Goal: Transaction & Acquisition: Purchase product/service

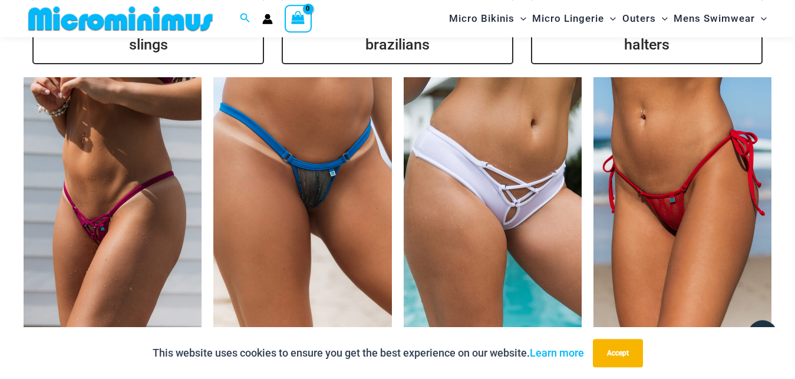
scroll to position [2776, 0]
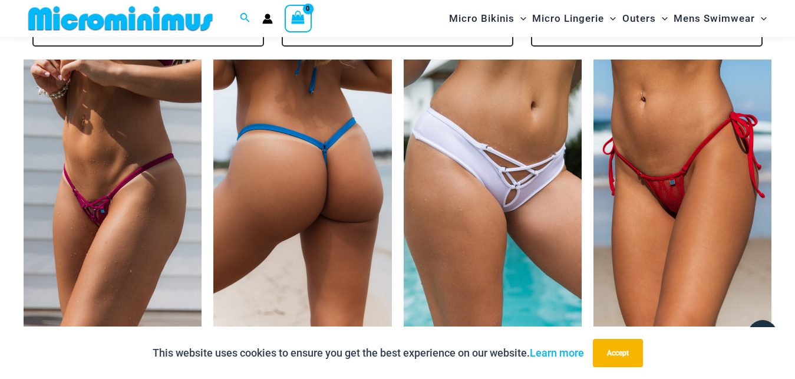
click at [306, 156] on img at bounding box center [302, 192] width 178 height 267
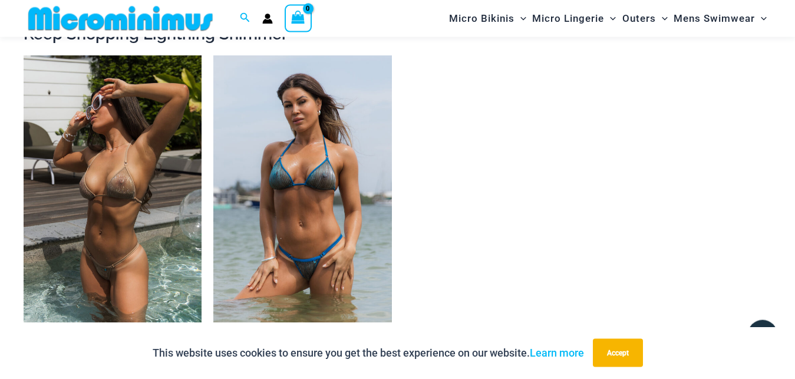
scroll to position [1341, 0]
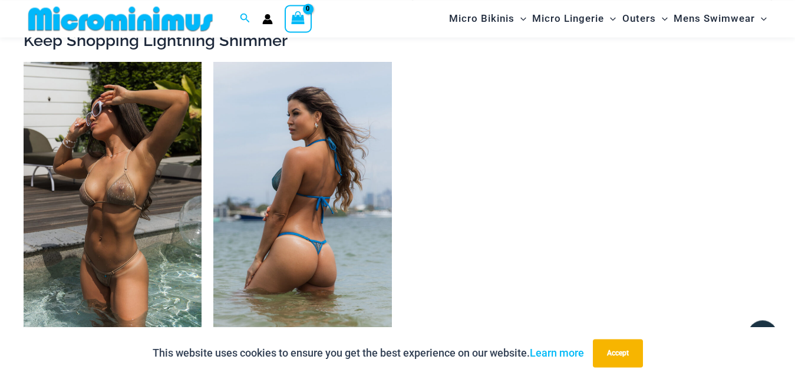
click at [312, 158] on img at bounding box center [302, 195] width 178 height 267
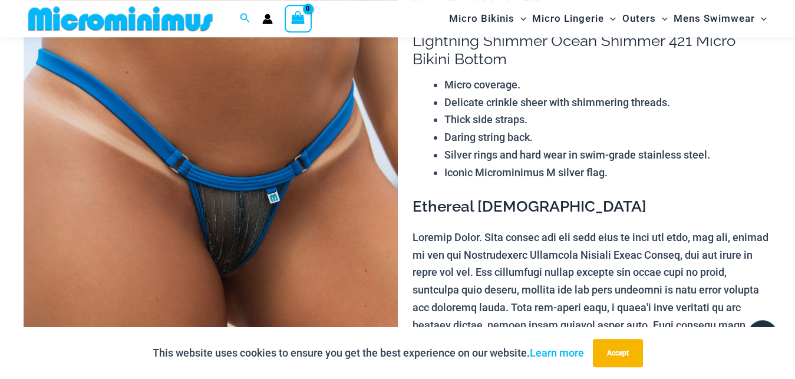
scroll to position [119, 0]
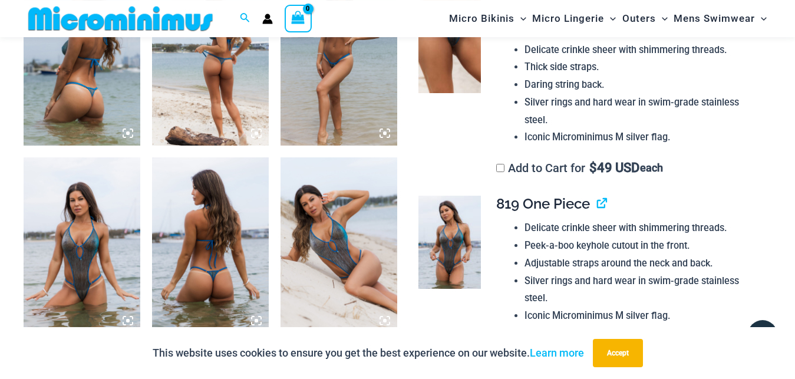
scroll to position [716, 0]
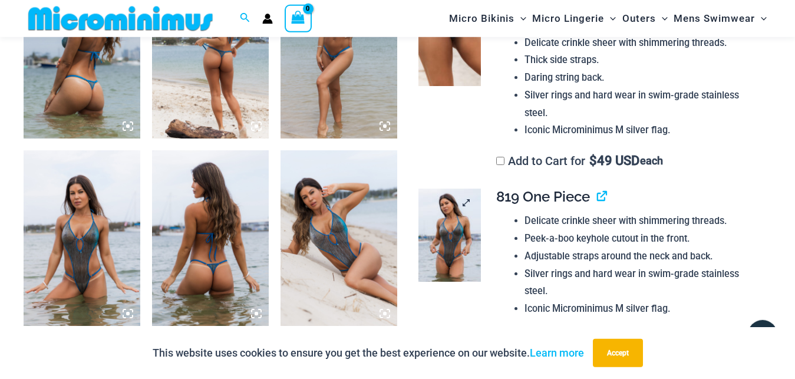
click at [445, 223] on img at bounding box center [449, 234] width 62 height 93
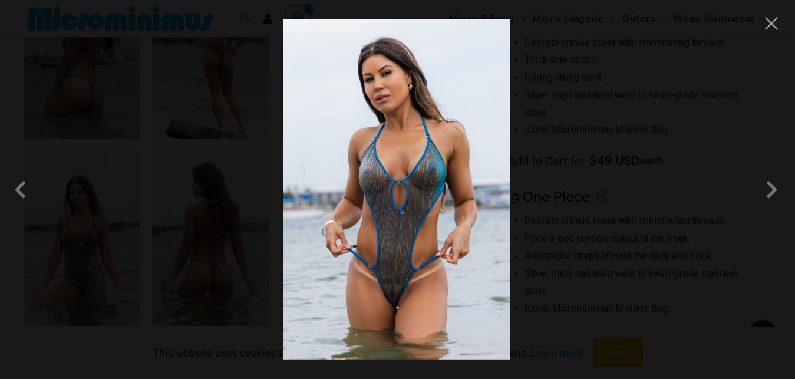
click at [418, 268] on img at bounding box center [396, 189] width 227 height 340
click at [770, 24] on button "Close" at bounding box center [771, 24] width 18 height 18
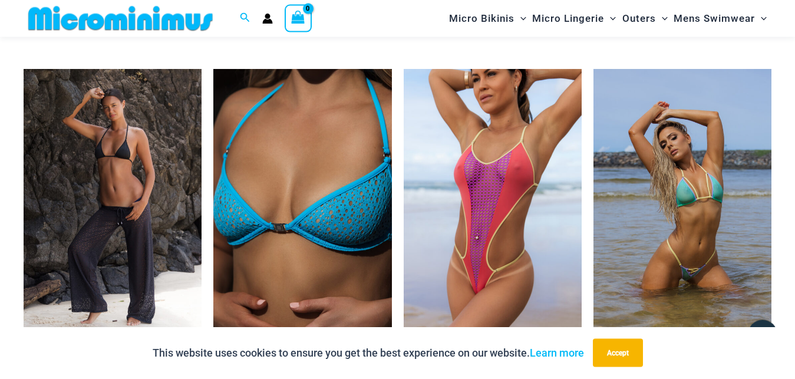
scroll to position [3278, 0]
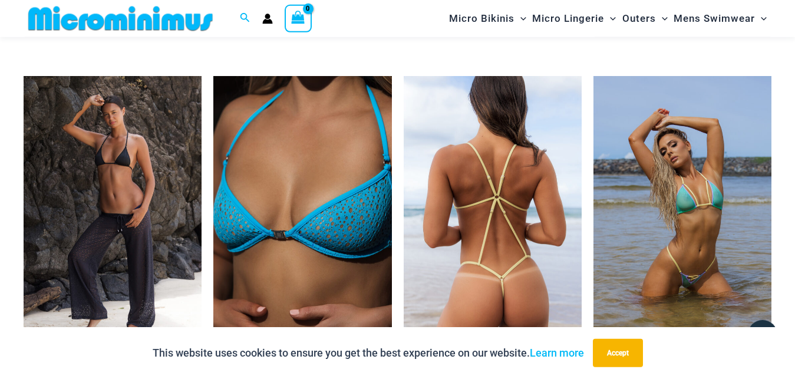
click at [509, 239] on img at bounding box center [492, 209] width 178 height 267
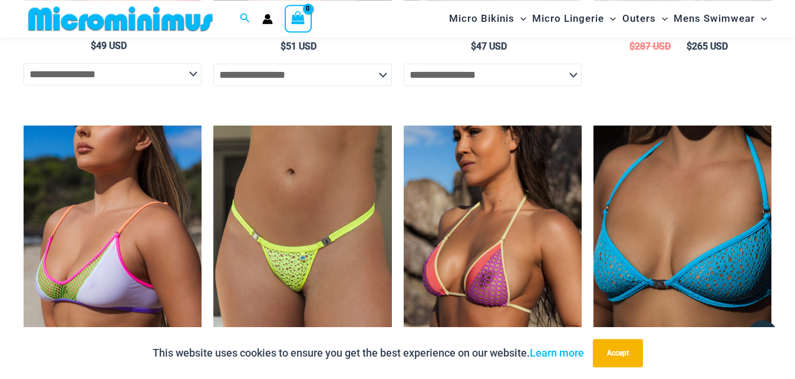
scroll to position [2888, 0]
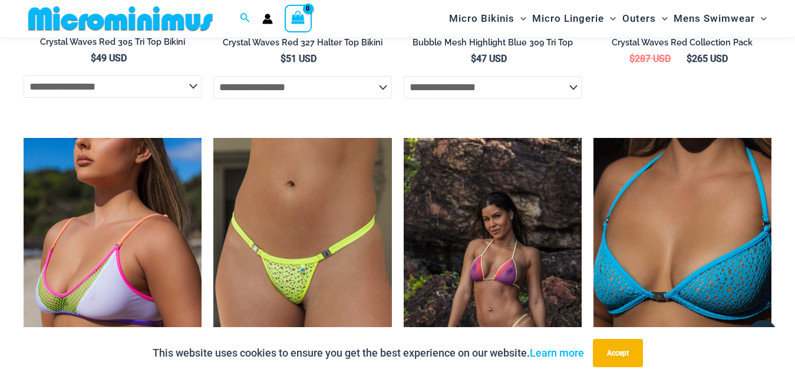
click at [503, 256] on img at bounding box center [492, 271] width 178 height 267
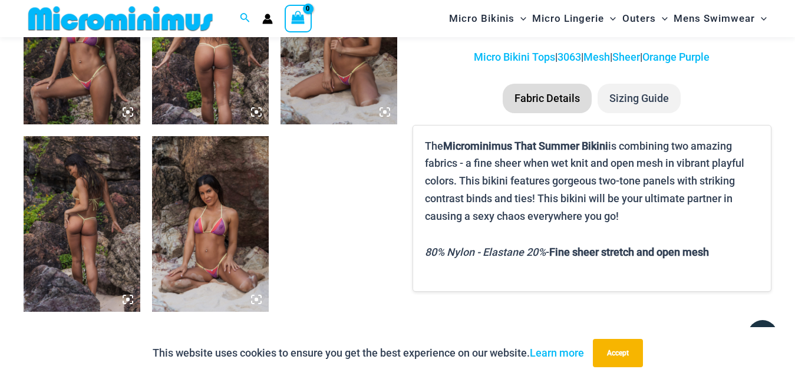
scroll to position [736, 0]
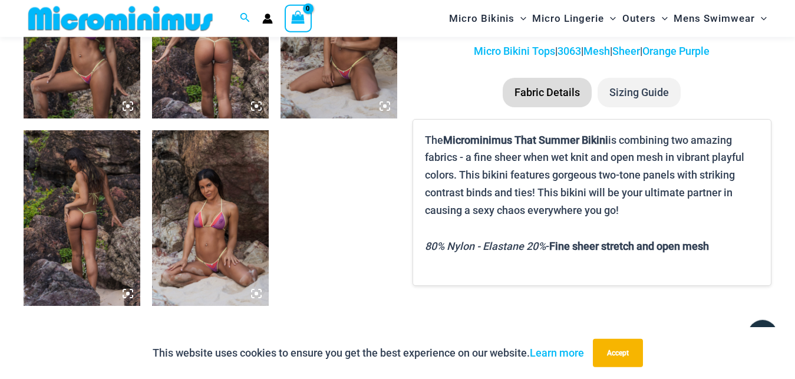
click at [213, 214] on img at bounding box center [210, 217] width 117 height 175
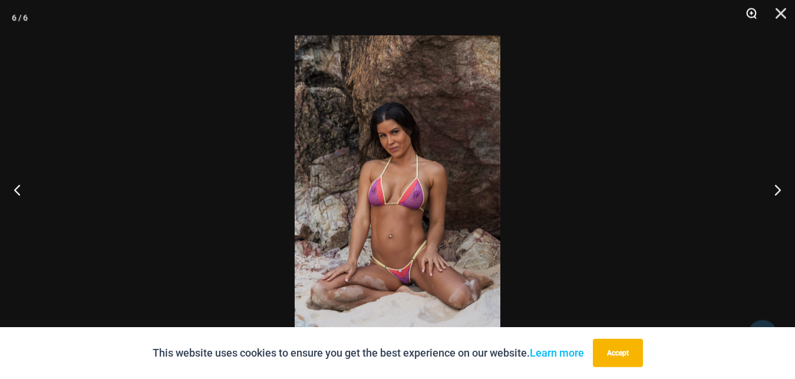
click at [746, 12] on button "Zoom" at bounding box center [746, 17] width 29 height 35
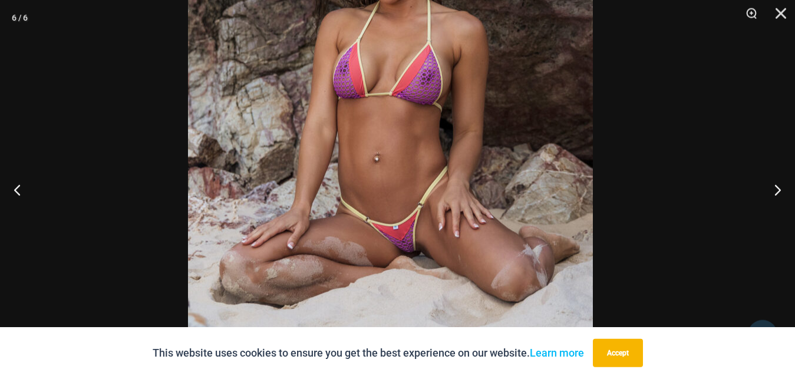
click at [495, 64] on img at bounding box center [390, 66] width 405 height 607
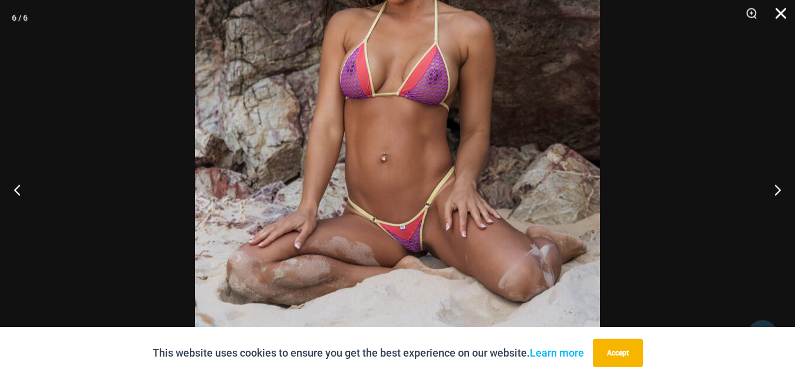
click at [779, 13] on button "Close" at bounding box center [776, 17] width 29 height 35
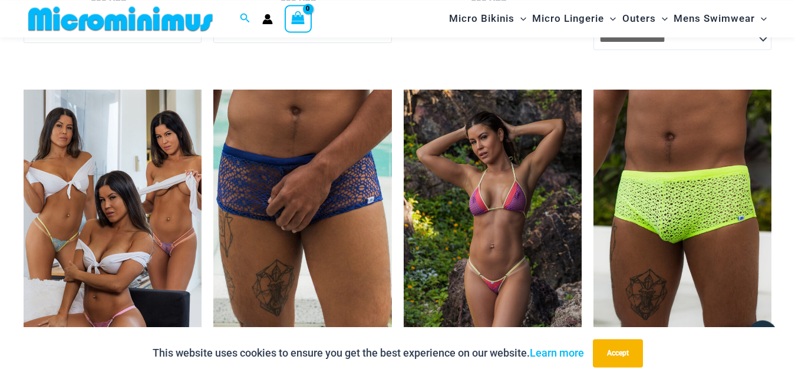
scroll to position [2948, 0]
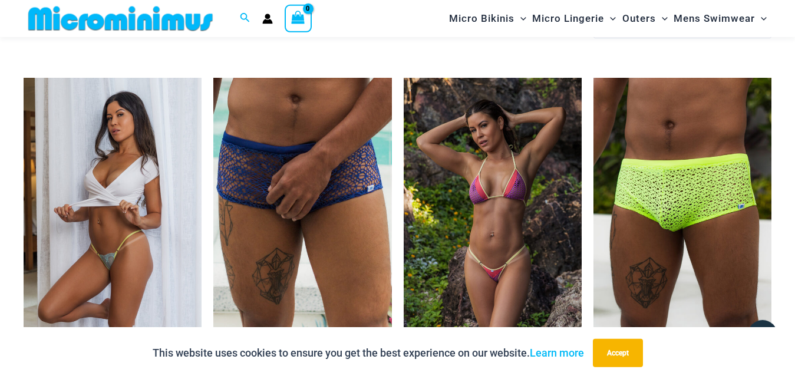
click at [139, 197] on img at bounding box center [113, 211] width 178 height 267
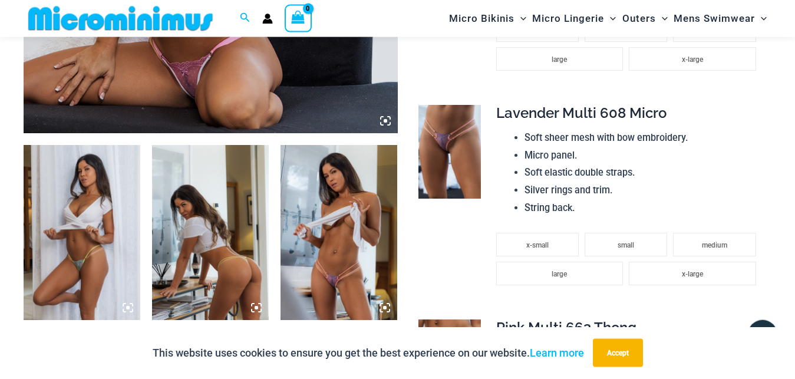
scroll to position [522, 0]
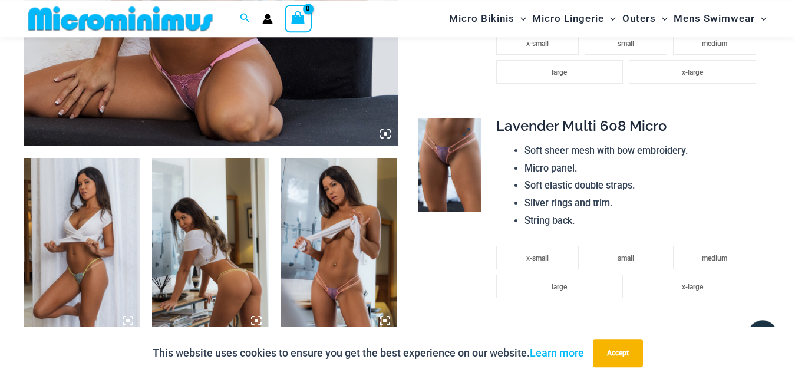
click at [439, 170] on img at bounding box center [449, 164] width 62 height 93
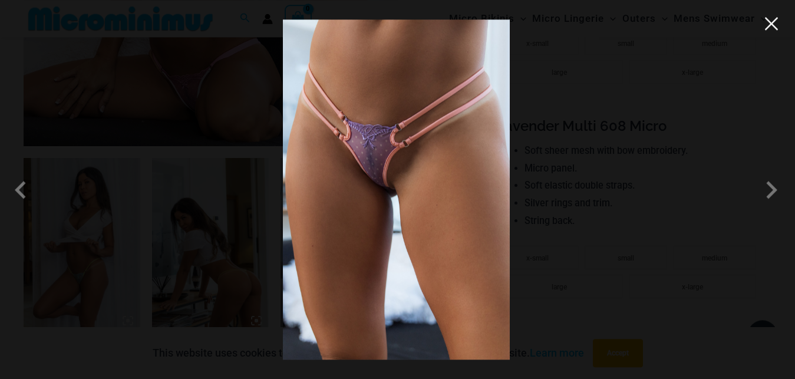
click at [773, 28] on button "Close" at bounding box center [771, 24] width 18 height 18
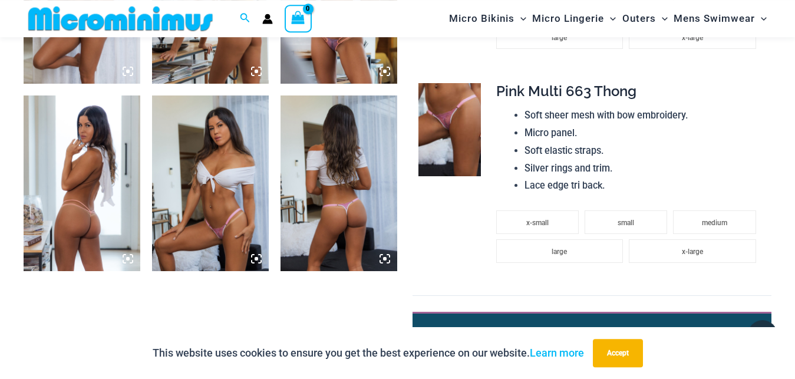
scroll to position [764, 0]
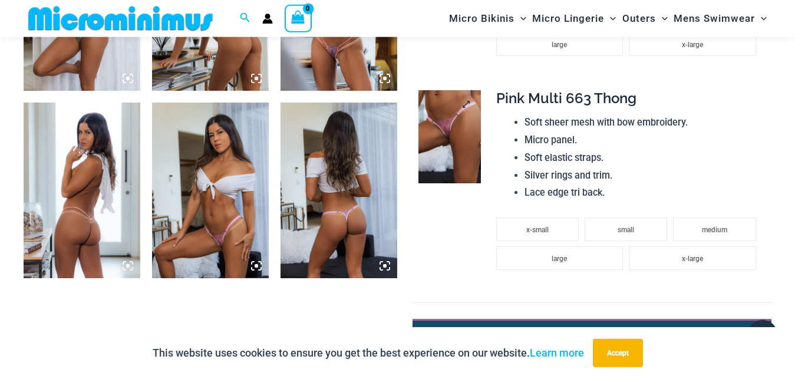
click at [436, 129] on img at bounding box center [449, 136] width 62 height 93
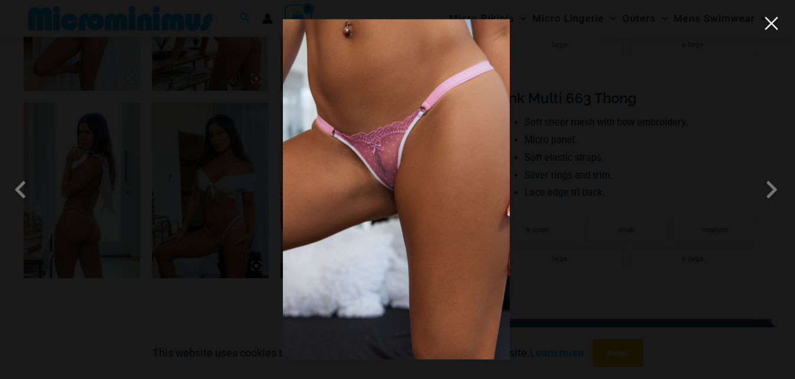
click at [776, 27] on button "Close" at bounding box center [771, 24] width 18 height 18
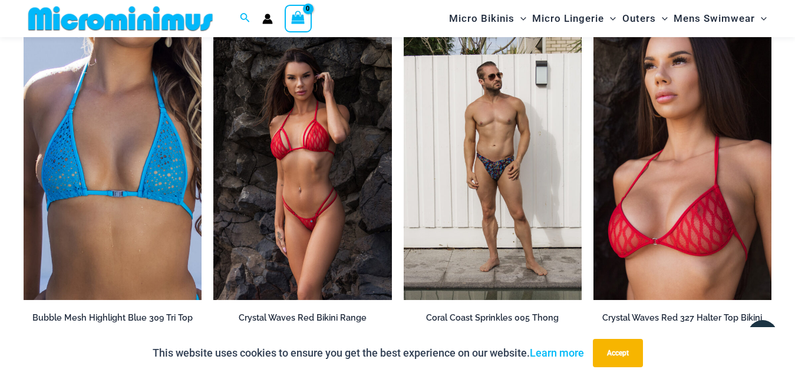
scroll to position [3395, 0]
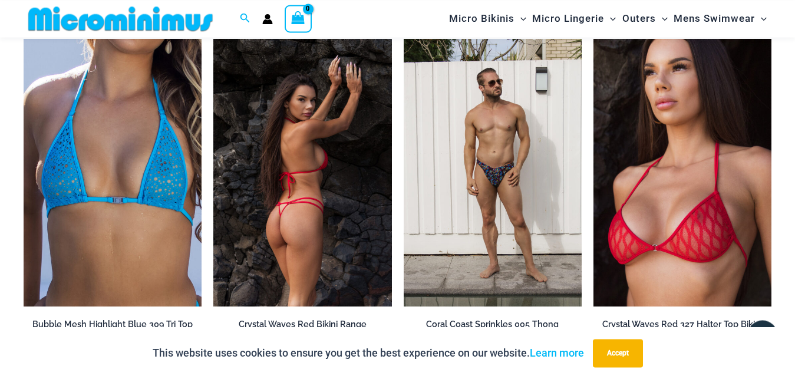
click at [313, 242] on img at bounding box center [302, 172] width 178 height 267
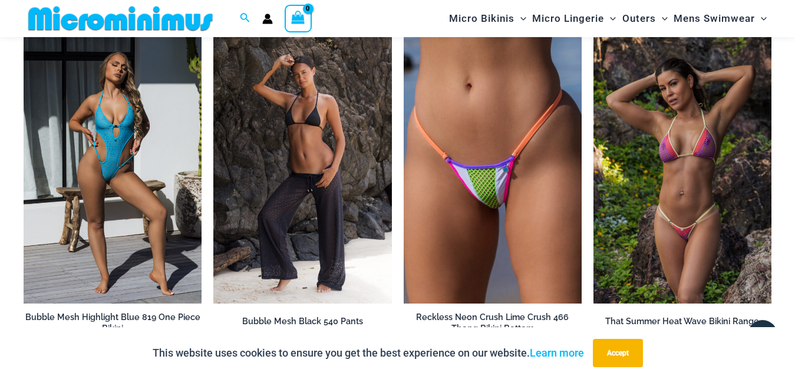
scroll to position [3035, 0]
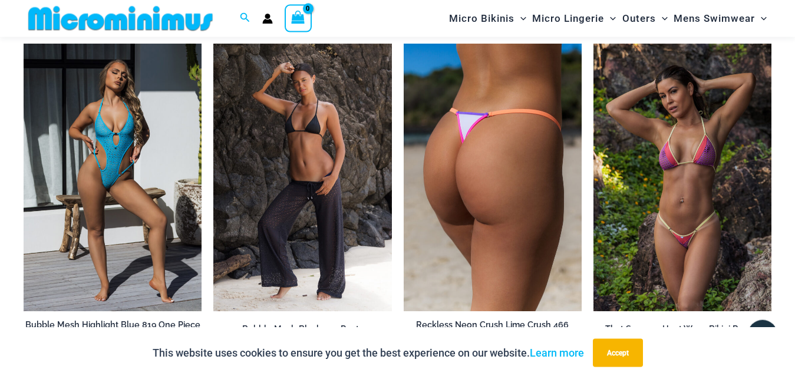
click at [501, 191] on img at bounding box center [492, 177] width 178 height 267
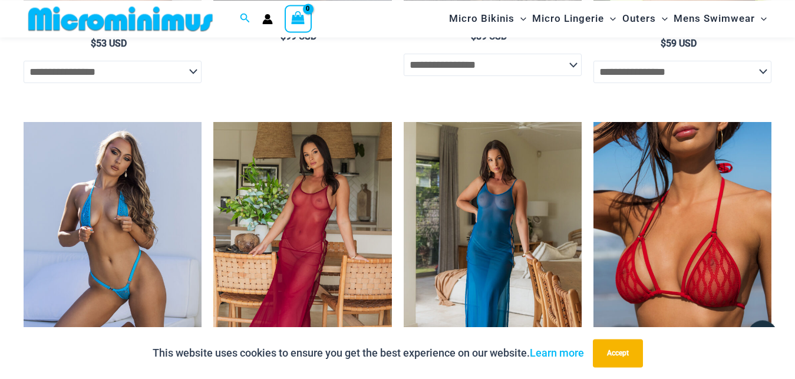
scroll to position [2497, 0]
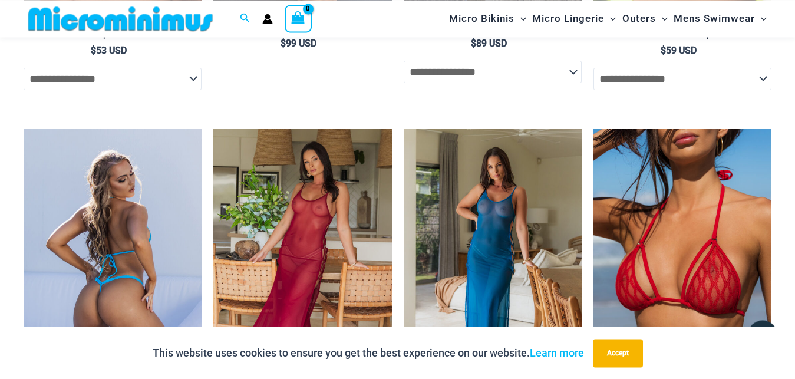
click at [140, 262] on img at bounding box center [113, 262] width 178 height 267
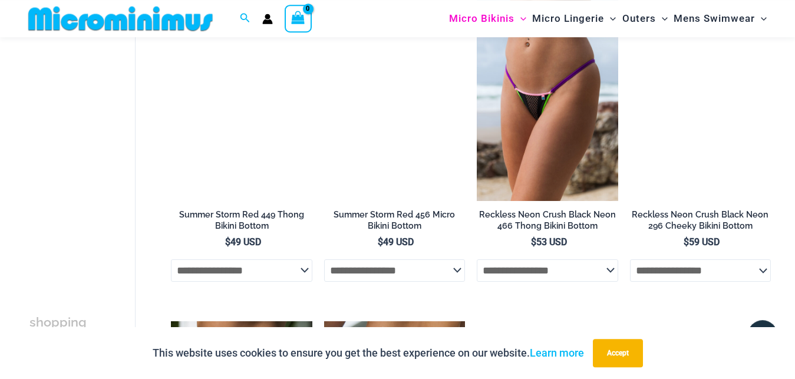
scroll to position [1687, 0]
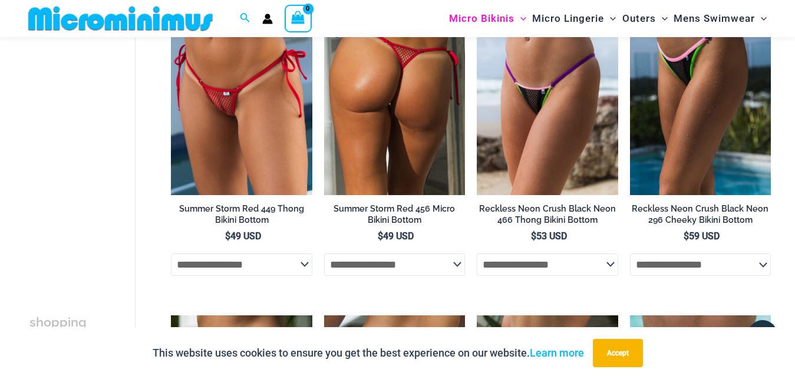
click at [391, 119] on img at bounding box center [394, 89] width 141 height 211
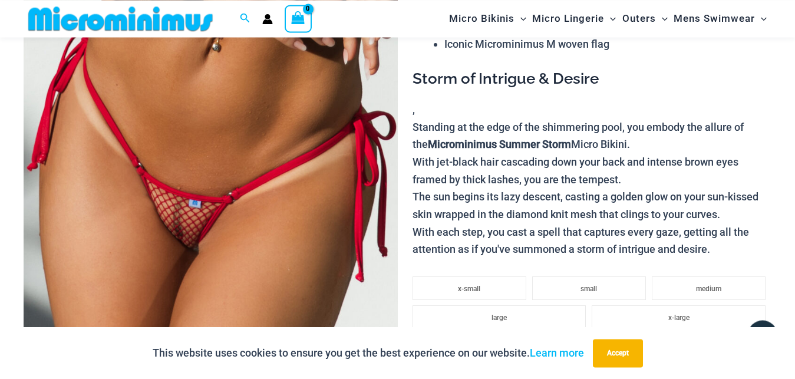
scroll to position [227, 0]
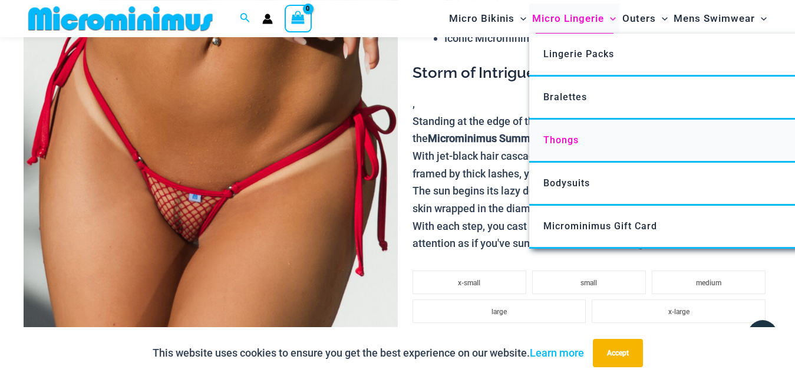
click at [576, 141] on span "Thongs" at bounding box center [560, 139] width 35 height 11
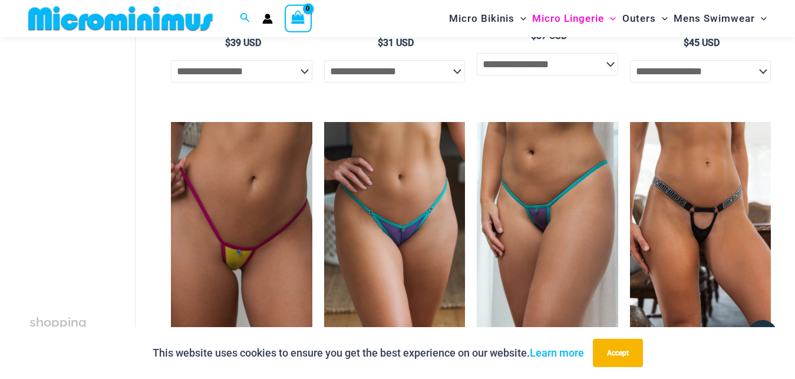
scroll to position [674, 0]
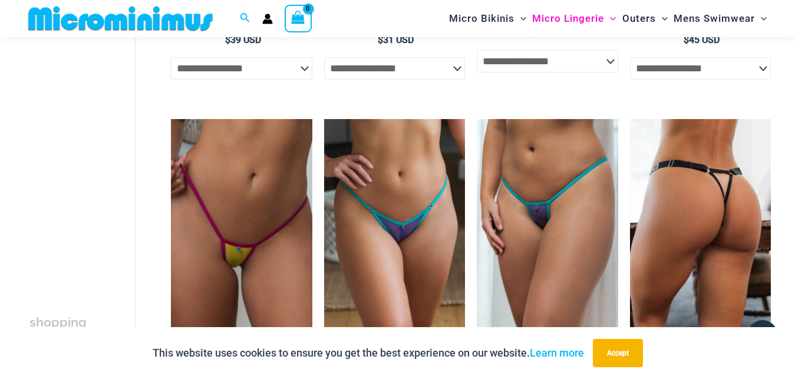
click at [704, 212] on img at bounding box center [700, 224] width 141 height 211
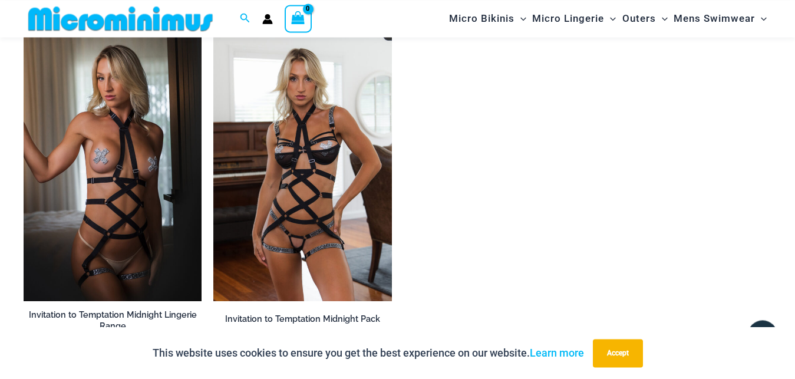
scroll to position [1311, 0]
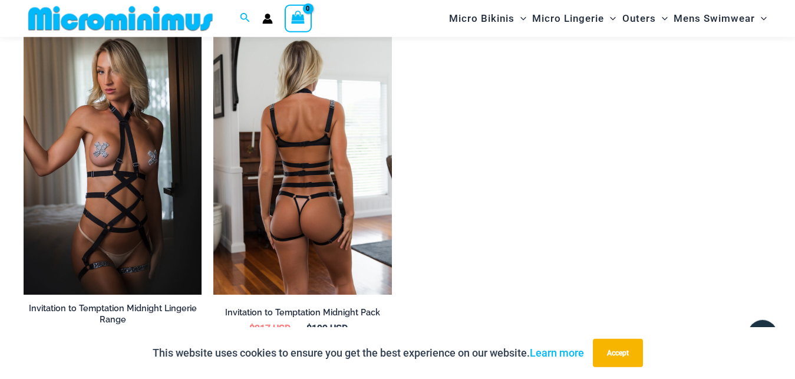
click at [327, 150] on img at bounding box center [302, 161] width 178 height 267
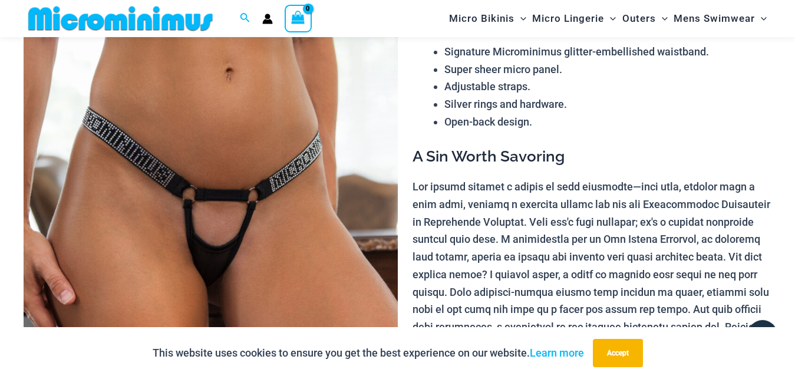
scroll to position [131, 0]
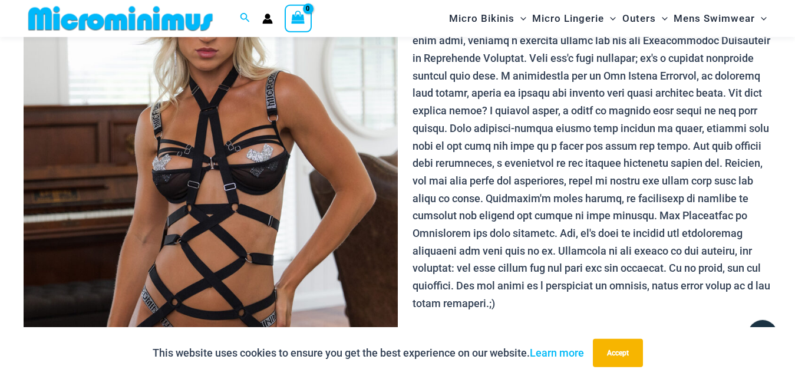
scroll to position [397, 0]
